Goal: Communication & Community: Answer question/provide support

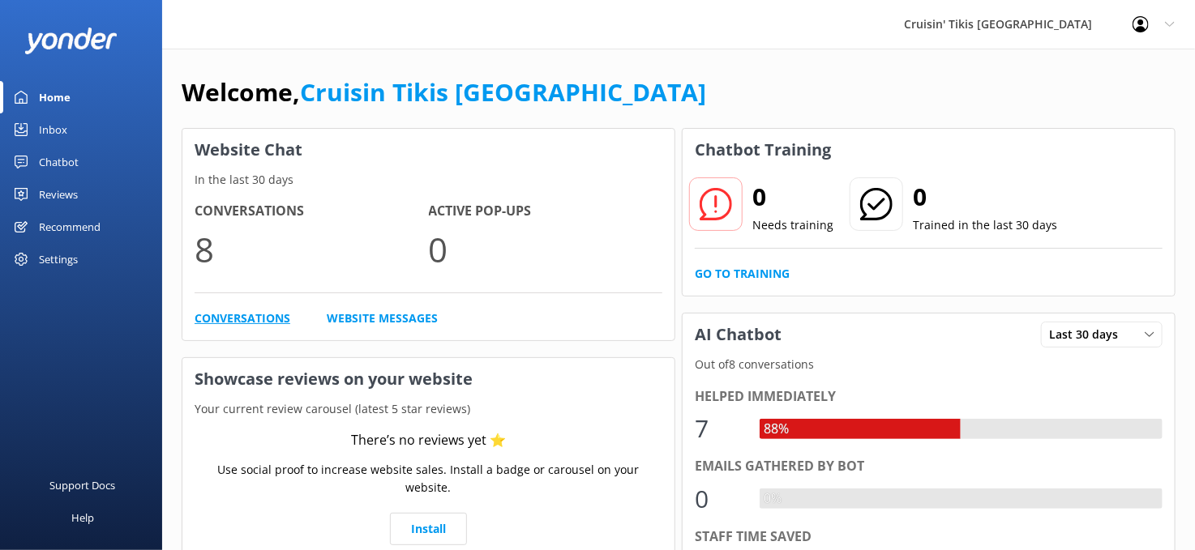
click at [202, 317] on link "Conversations" at bounding box center [243, 319] width 96 height 18
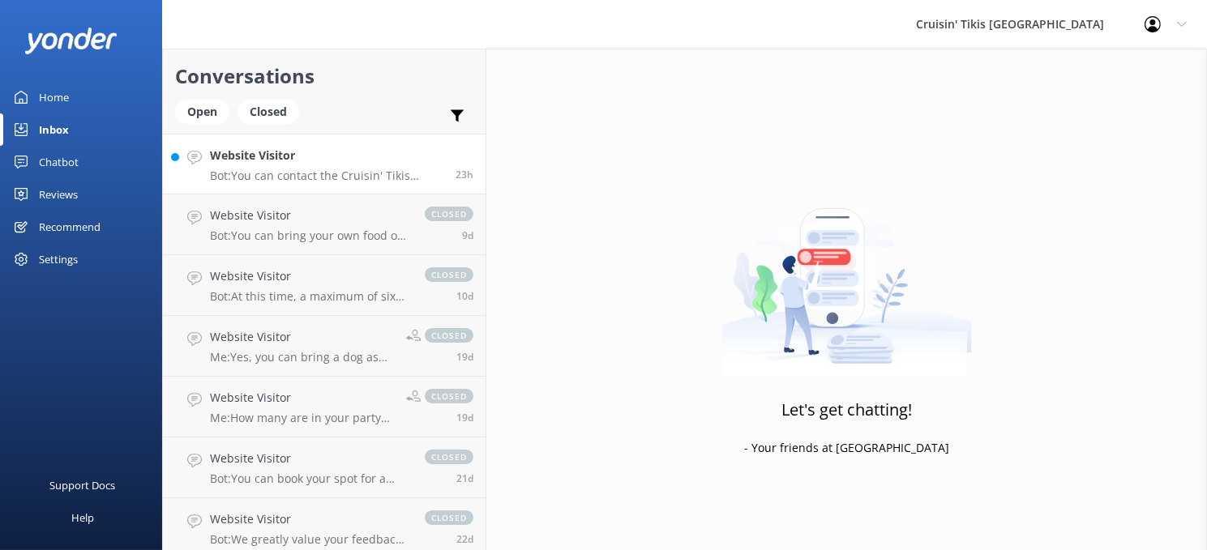
click at [274, 170] on p "Bot: You can contact the Cruisin' Tikis Solomons Island team at [PHONE_NUMBER],…" at bounding box center [326, 176] width 233 height 15
